Goal: Use online tool/utility: Utilize a website feature to perform a specific function

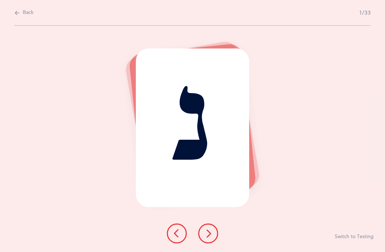
click at [211, 238] on icon at bounding box center [208, 233] width 9 height 9
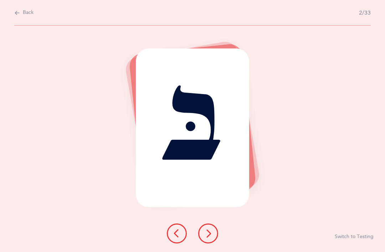
click at [212, 238] on icon at bounding box center [208, 233] width 9 height 9
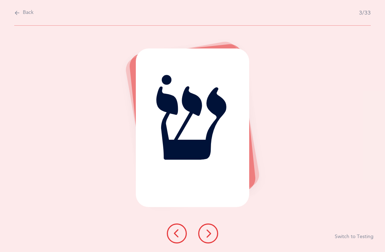
click at [211, 238] on icon at bounding box center [208, 233] width 9 height 9
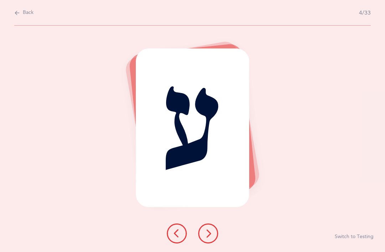
click at [209, 238] on icon at bounding box center [208, 233] width 9 height 9
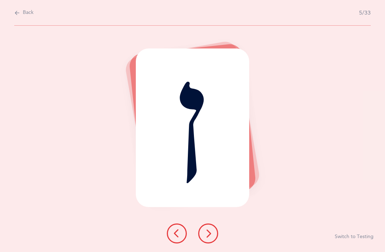
click at [211, 238] on icon at bounding box center [208, 233] width 9 height 9
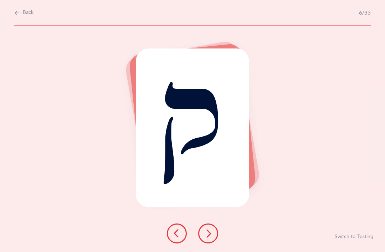
click at [212, 238] on icon at bounding box center [208, 233] width 9 height 9
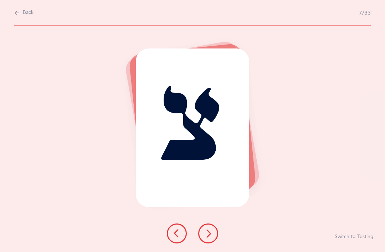
click at [212, 238] on icon at bounding box center [208, 233] width 9 height 9
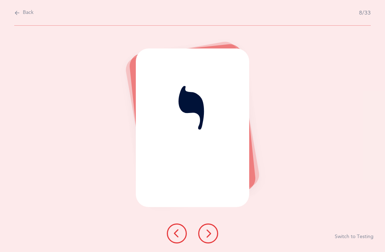
click at [211, 238] on icon at bounding box center [208, 233] width 9 height 9
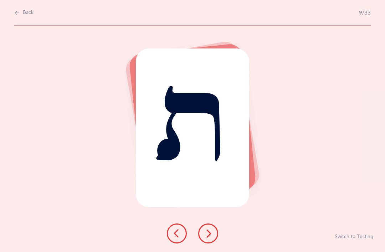
click at [213, 243] on button at bounding box center [208, 233] width 20 height 20
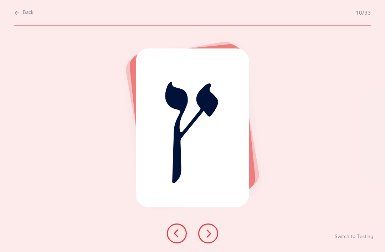
click at [210, 238] on icon at bounding box center [208, 233] width 9 height 9
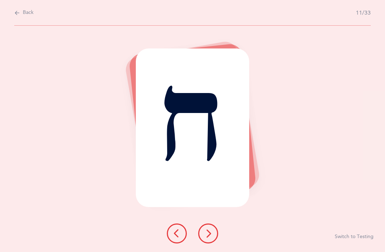
click at [210, 238] on icon at bounding box center [208, 233] width 9 height 9
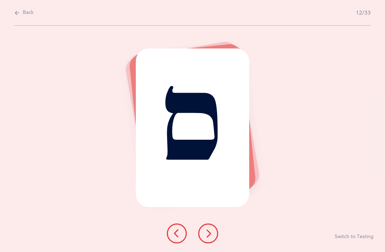
click at [210, 238] on icon at bounding box center [208, 233] width 9 height 9
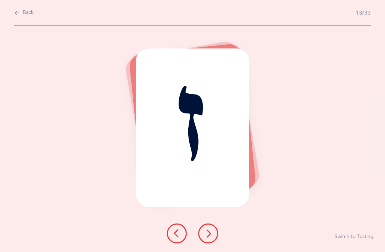
click at [212, 238] on icon at bounding box center [208, 233] width 9 height 9
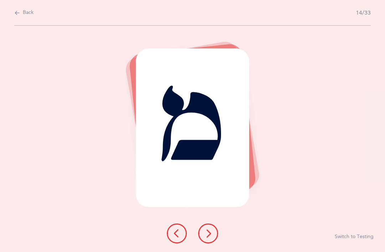
click at [211, 238] on icon at bounding box center [208, 233] width 9 height 9
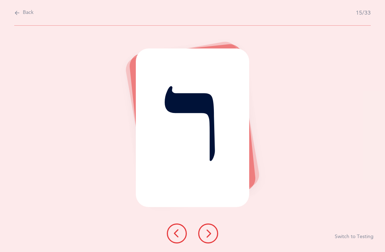
click at [211, 238] on icon at bounding box center [208, 233] width 9 height 9
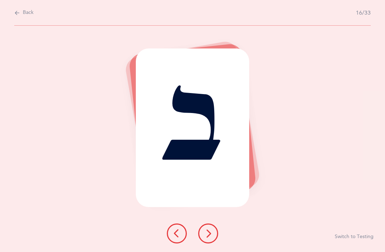
click at [212, 238] on icon at bounding box center [208, 233] width 9 height 9
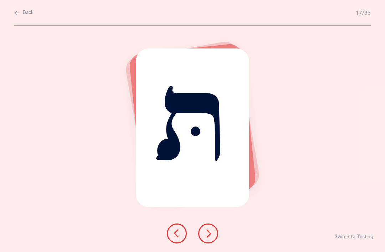
click at [211, 238] on icon at bounding box center [208, 233] width 9 height 9
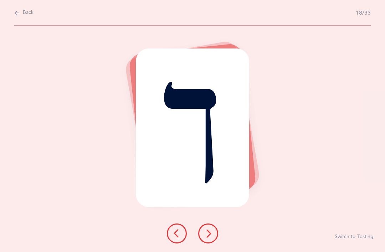
click at [211, 238] on icon at bounding box center [208, 233] width 9 height 9
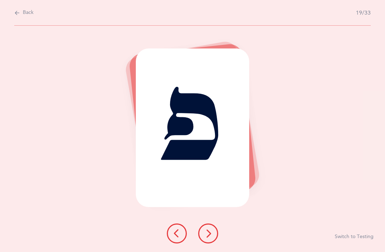
click at [212, 238] on icon at bounding box center [208, 233] width 9 height 9
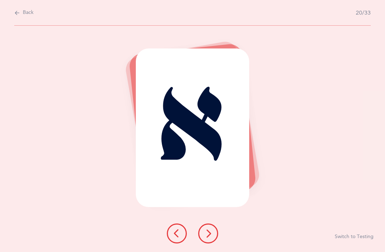
click at [214, 243] on button at bounding box center [208, 233] width 20 height 20
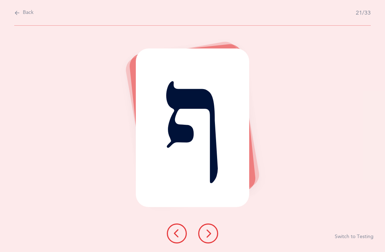
click at [211, 238] on icon at bounding box center [208, 233] width 9 height 9
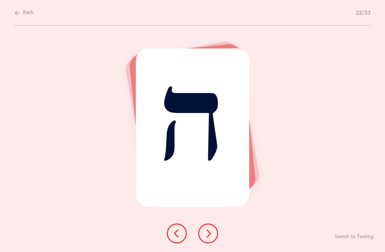
click at [210, 238] on icon at bounding box center [208, 233] width 9 height 9
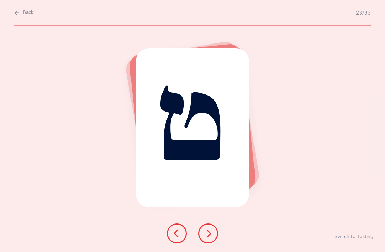
click at [215, 243] on button at bounding box center [208, 233] width 20 height 20
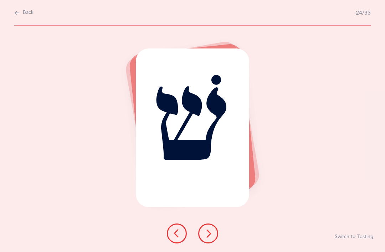
click at [213, 243] on button at bounding box center [208, 233] width 20 height 20
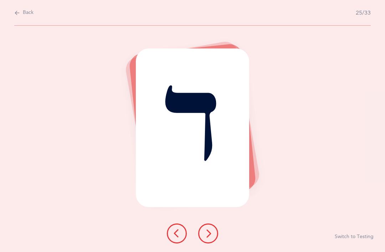
click at [213, 243] on button at bounding box center [208, 233] width 20 height 20
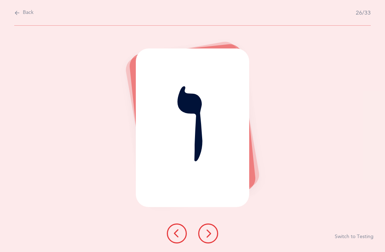
click at [214, 243] on button at bounding box center [208, 233] width 20 height 20
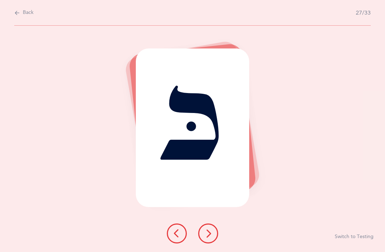
click at [214, 243] on button at bounding box center [208, 233] width 20 height 20
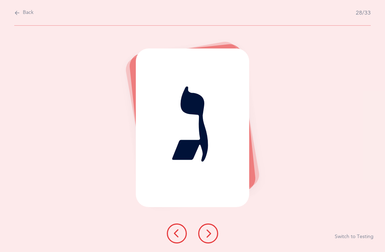
click at [211, 238] on icon at bounding box center [208, 233] width 9 height 9
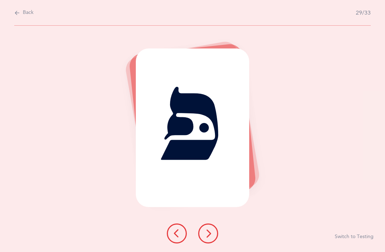
click at [212, 238] on icon at bounding box center [208, 233] width 9 height 9
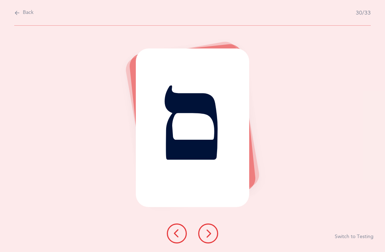
click at [212, 238] on icon at bounding box center [208, 233] width 9 height 9
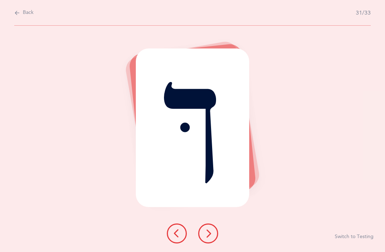
click at [213, 243] on button at bounding box center [208, 233] width 20 height 20
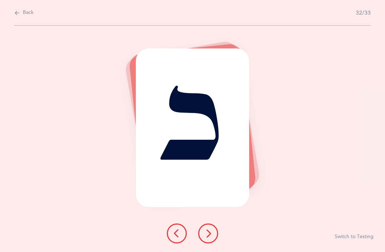
click at [213, 243] on button at bounding box center [208, 233] width 20 height 20
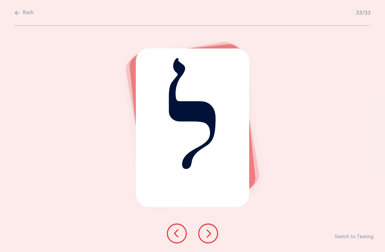
click at [208, 243] on button at bounding box center [208, 233] width 20 height 20
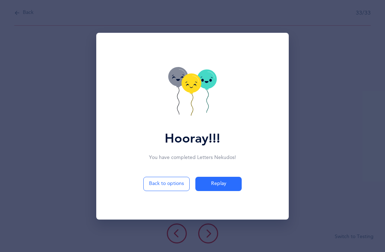
click at [163, 191] on button "Back to options" at bounding box center [166, 184] width 46 height 14
select select "27"
select select "single"
